Goal: Navigation & Orientation: Find specific page/section

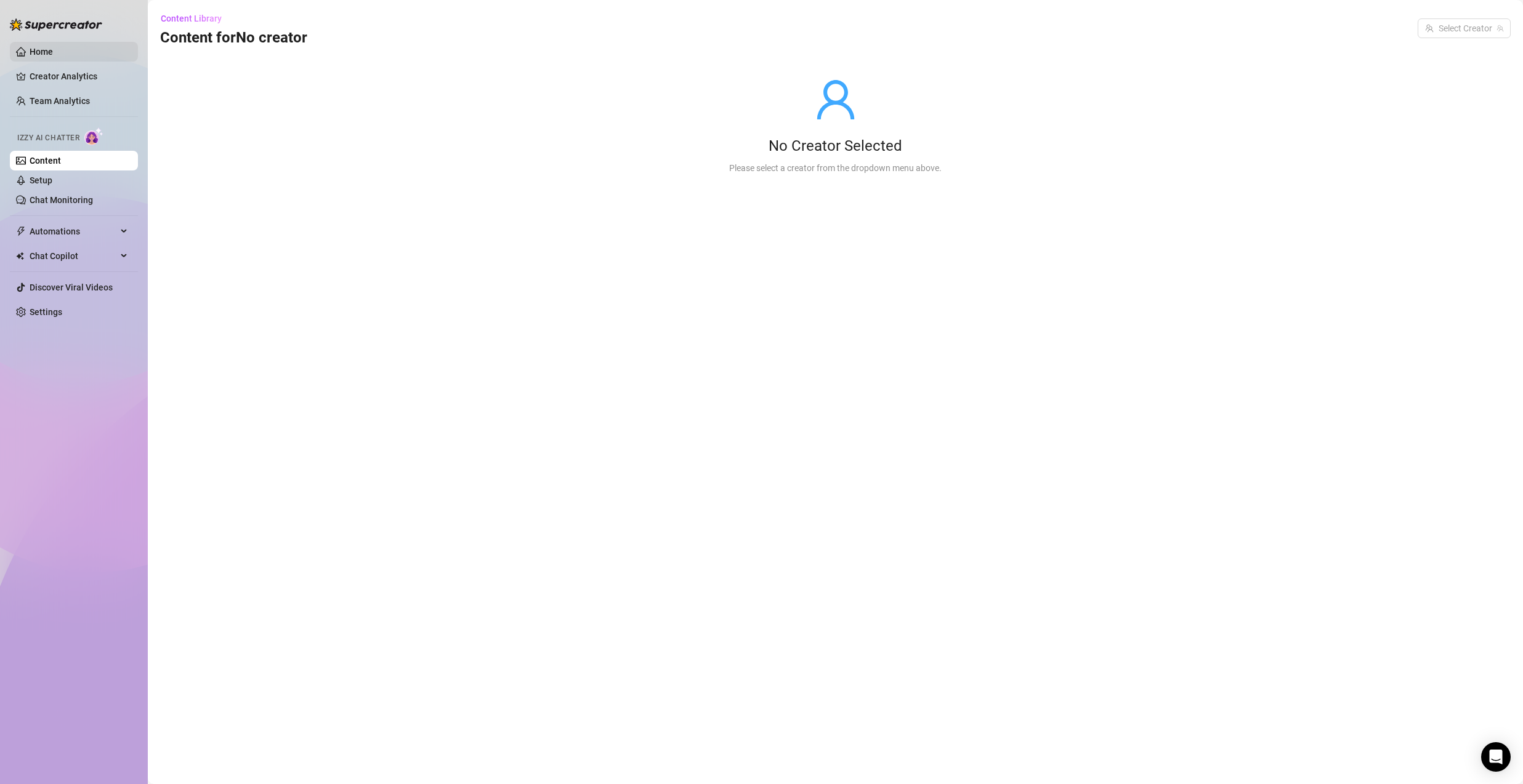
click at [53, 54] on link "Home" at bounding box center [41, 51] width 23 height 10
click at [53, 55] on link "Home" at bounding box center [41, 51] width 23 height 10
click at [53, 56] on link "Home" at bounding box center [41, 51] width 23 height 10
click at [53, 55] on link "Home" at bounding box center [41, 51] width 23 height 10
